Goal: Navigation & Orientation: Find specific page/section

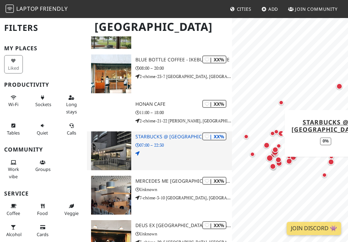
scroll to position [1318, 0]
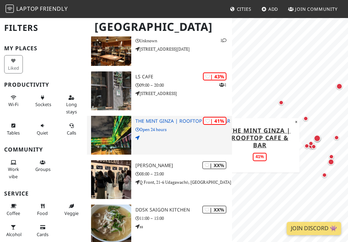
click at [173, 125] on div "| 41% The Mint Ginza | Rooftop Cafe & Bar Open 24 hours" at bounding box center [183, 135] width 97 height 39
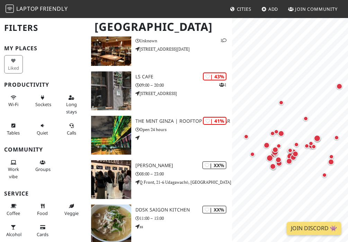
scroll to position [582, 0]
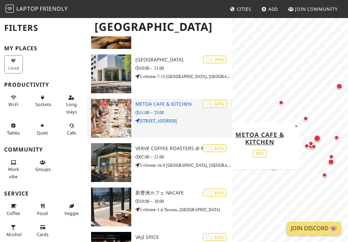
click at [155, 105] on h3 "METoA Cafe & Kitchen" at bounding box center [183, 104] width 97 height 6
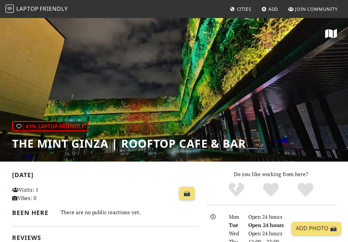
click at [199, 147] on h1 "The Mint Ginza | Rooftop Cafe & Bar" at bounding box center [129, 143] width 234 height 13
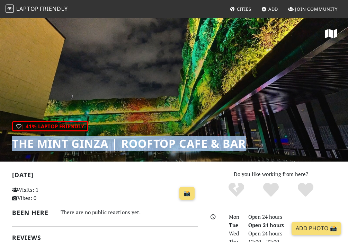
click at [199, 147] on h1 "The Mint Ginza | Rooftop Cafe & Bar" at bounding box center [129, 143] width 234 height 13
copy div "The Mint Ginza | Rooftop Cafe & Bar"
